Goal: Check status

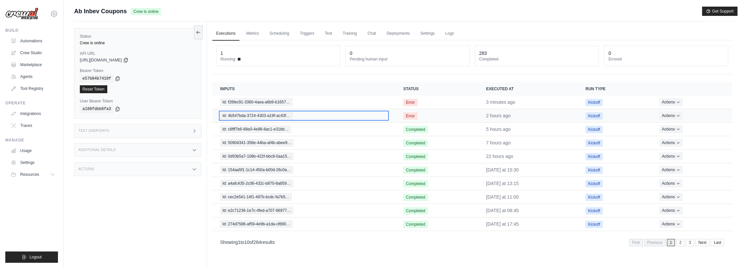
click at [262, 116] on span "Id: 4b547bda-3724-4303-a19f-ac43f…" at bounding box center [256, 115] width 72 height 7
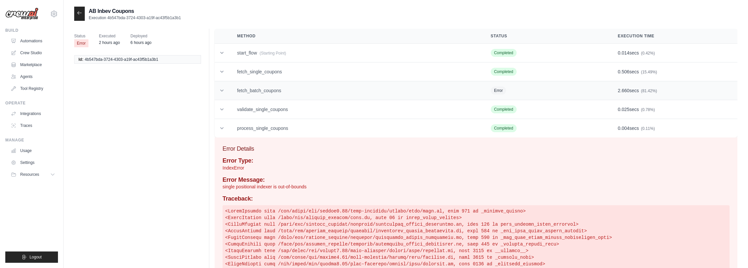
click at [281, 89] on td "fetch_batch_coupons" at bounding box center [356, 90] width 254 height 19
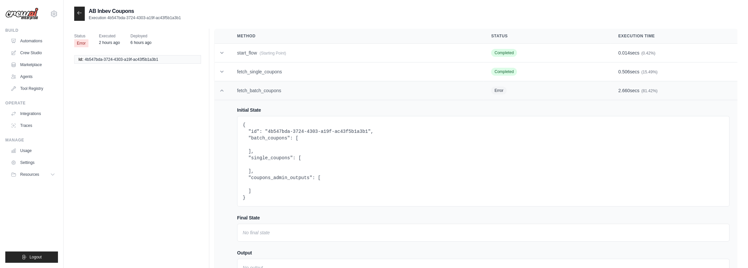
click at [281, 89] on td "fetch_batch_coupons" at bounding box center [356, 90] width 254 height 19
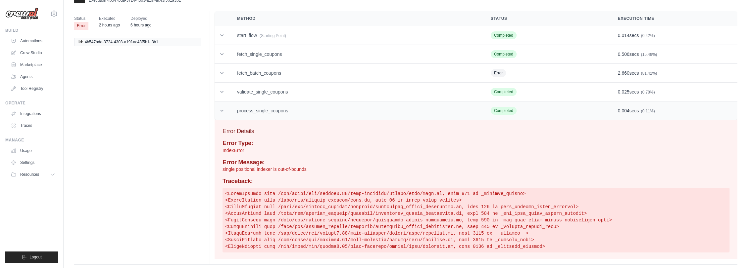
scroll to position [27, 0]
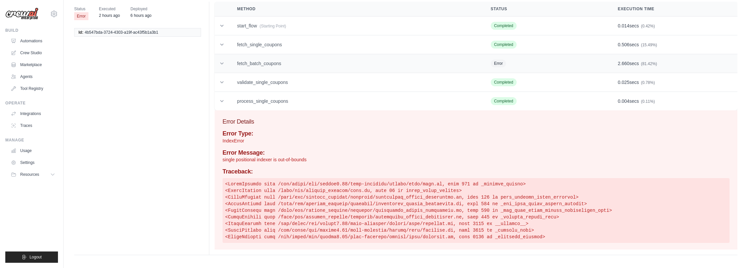
click at [294, 61] on td "fetch_batch_coupons" at bounding box center [356, 63] width 254 height 19
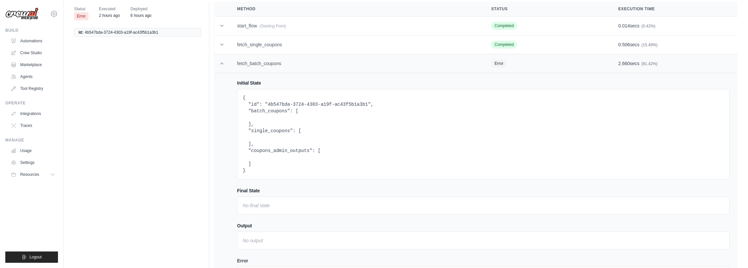
click at [294, 61] on td "fetch_batch_coupons" at bounding box center [356, 63] width 254 height 19
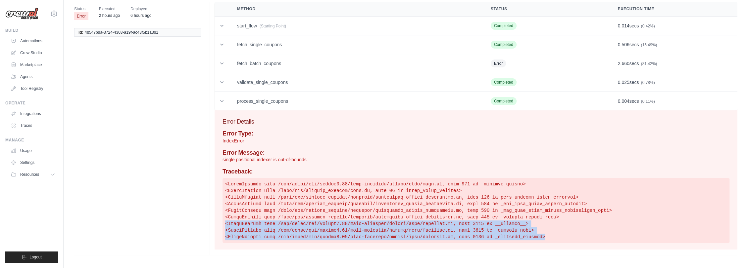
drag, startPoint x: 519, startPoint y: 237, endPoint x: 226, endPoint y: 225, distance: 293.2
click at [226, 225] on pre at bounding box center [475, 210] width 507 height 65
click at [487, 226] on pre at bounding box center [475, 210] width 507 height 65
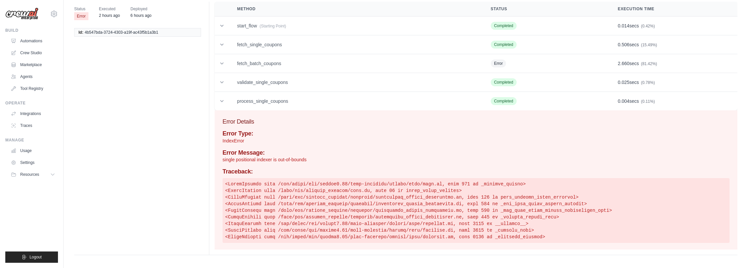
scroll to position [0, 0]
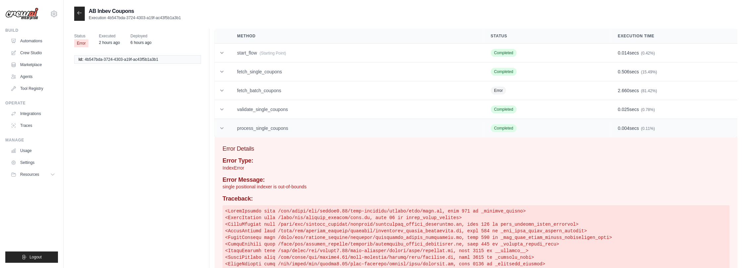
click at [221, 129] on icon at bounding box center [221, 128] width 7 height 7
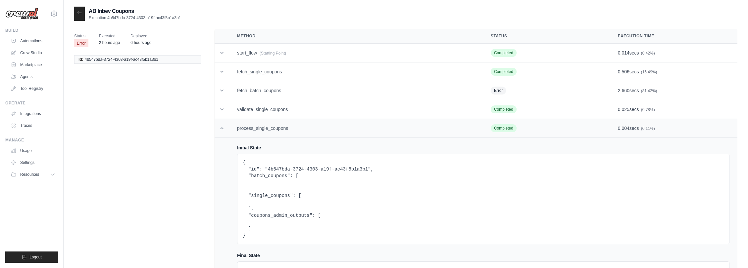
click at [222, 130] on icon at bounding box center [221, 128] width 7 height 7
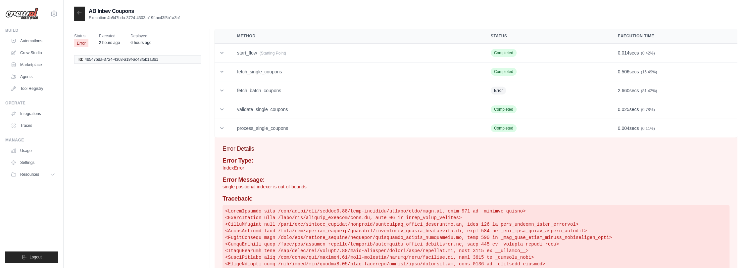
click at [79, 17] on div at bounding box center [79, 14] width 11 height 14
click at [80, 15] on icon at bounding box center [79, 12] width 5 height 5
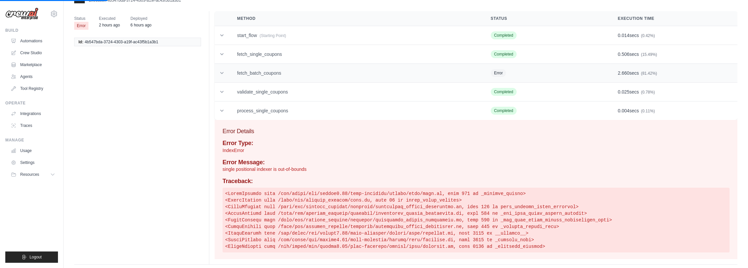
scroll to position [27, 0]
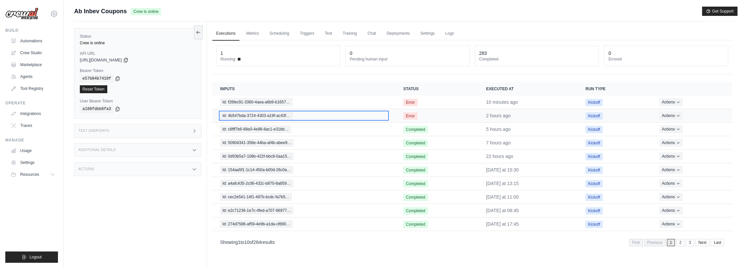
click at [287, 115] on span "Id: 4b547bda-3724-4303-a19f-ac43f…" at bounding box center [256, 115] width 72 height 7
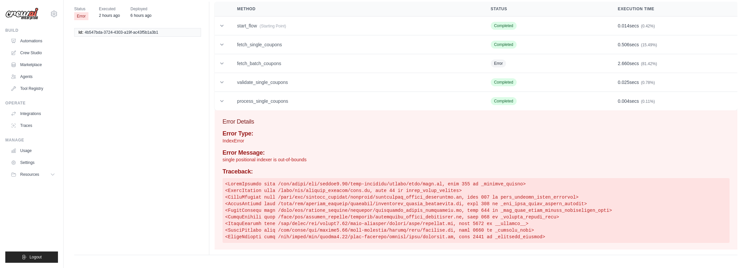
click at [530, 212] on pre at bounding box center [475, 210] width 507 height 65
copy pre "_get_list_batch_coupon_attachments_file"
click at [500, 218] on pre at bounding box center [475, 210] width 507 height 65
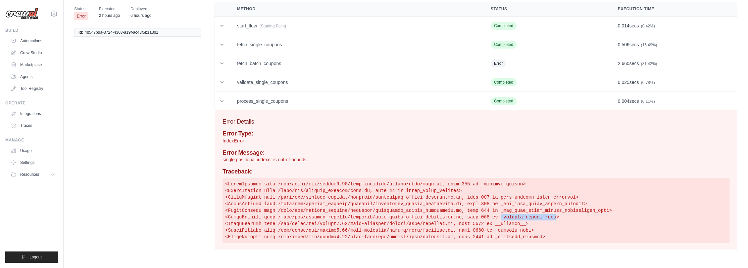
copy pre "_extract_coupon_data"
